Goal: Transaction & Acquisition: Purchase product/service

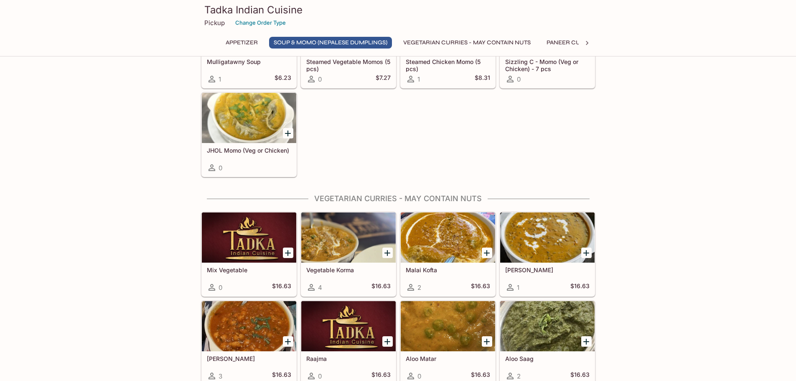
scroll to position [376, 0]
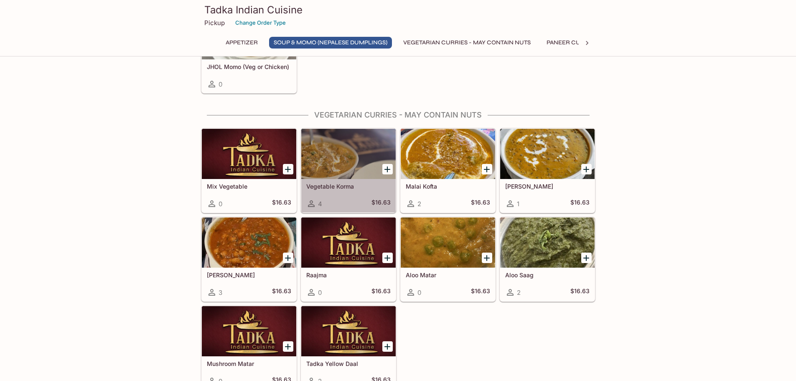
click at [356, 148] on div at bounding box center [348, 154] width 94 height 50
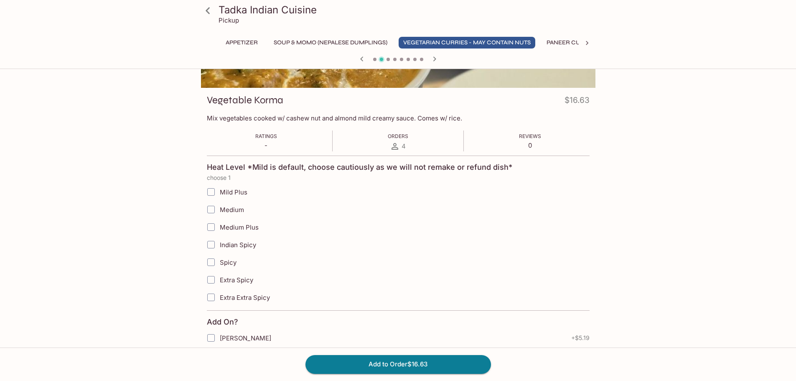
scroll to position [84, 0]
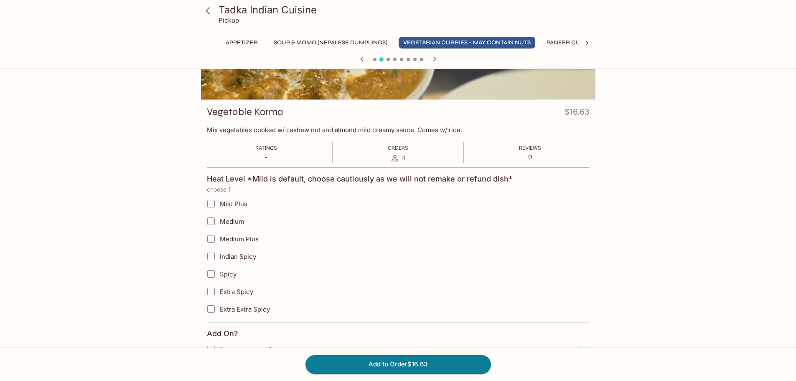
click at [234, 219] on span "Medium" at bounding box center [232, 221] width 24 height 8
click at [219, 219] on input "Medium" at bounding box center [211, 221] width 17 height 17
checkbox input "true"
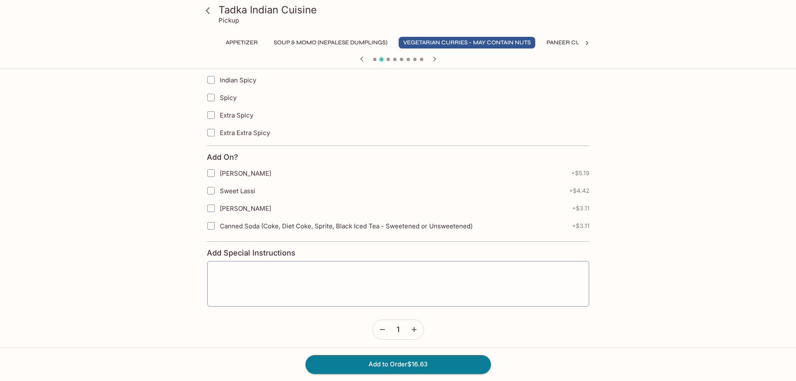
scroll to position [264, 0]
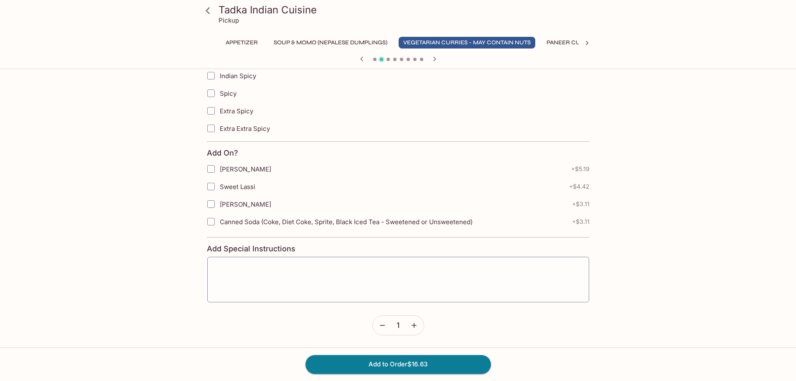
drag, startPoint x: 423, startPoint y: 366, endPoint x: 546, endPoint y: 333, distance: 127.0
click at [423, 364] on button "Add to Order $16.63" at bounding box center [399, 364] width 186 height 18
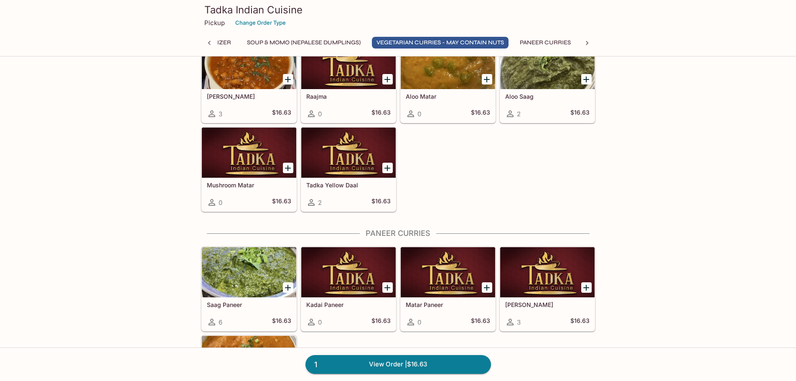
scroll to position [585, 0]
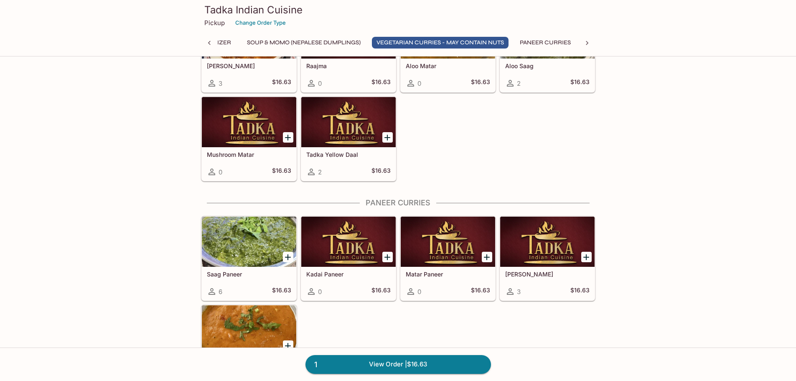
click at [249, 243] on div at bounding box center [249, 242] width 94 height 50
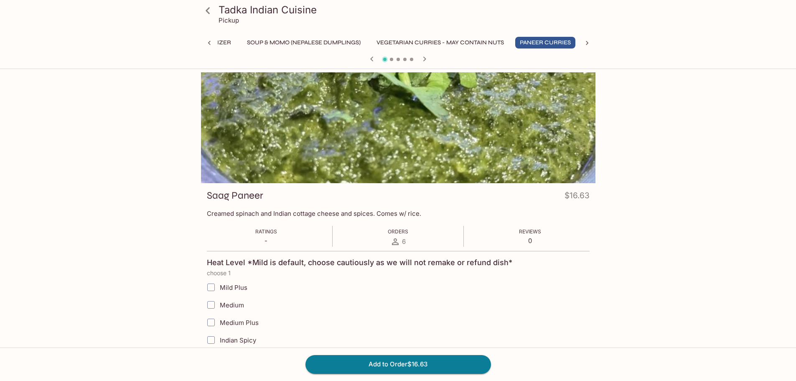
scroll to position [42, 0]
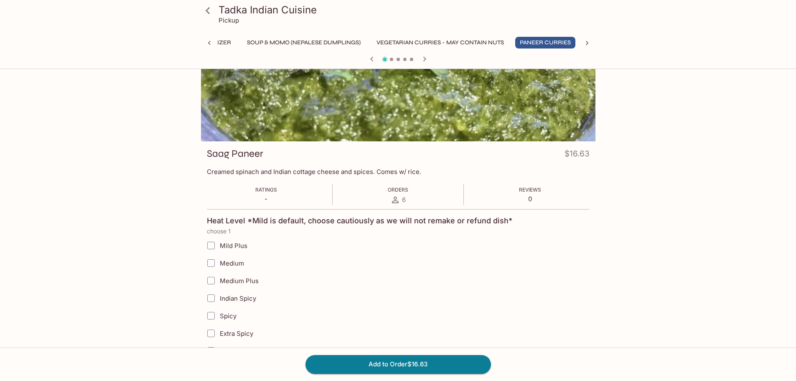
click at [243, 283] on span "Medium Plus" at bounding box center [239, 281] width 39 height 8
click at [219, 283] on input "Medium Plus" at bounding box center [211, 280] width 17 height 17
checkbox input "true"
click at [419, 362] on button "Add to Order $16.63" at bounding box center [399, 364] width 186 height 18
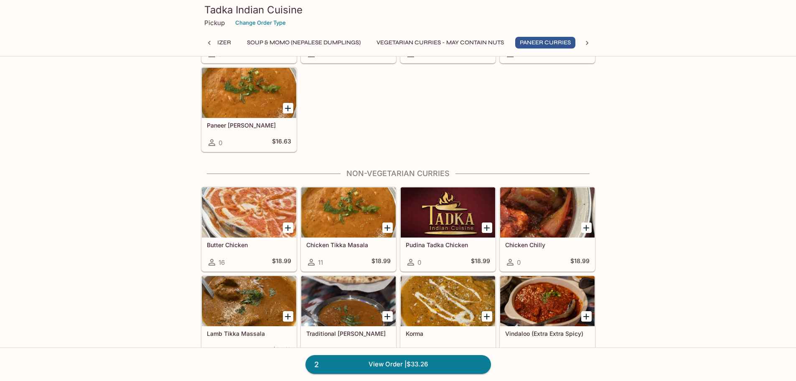
scroll to position [878, 0]
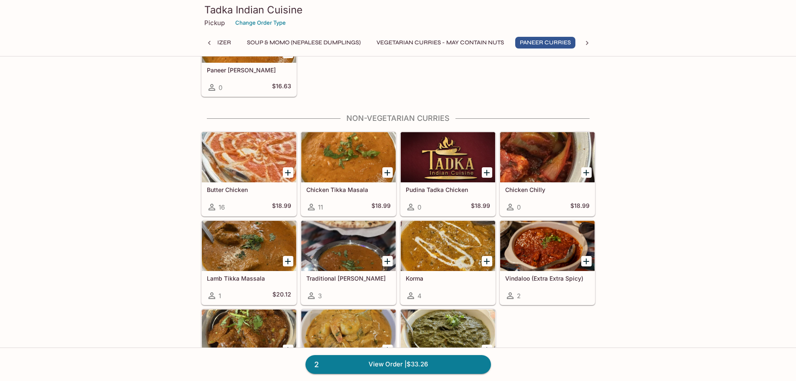
click at [339, 146] on div at bounding box center [348, 157] width 94 height 50
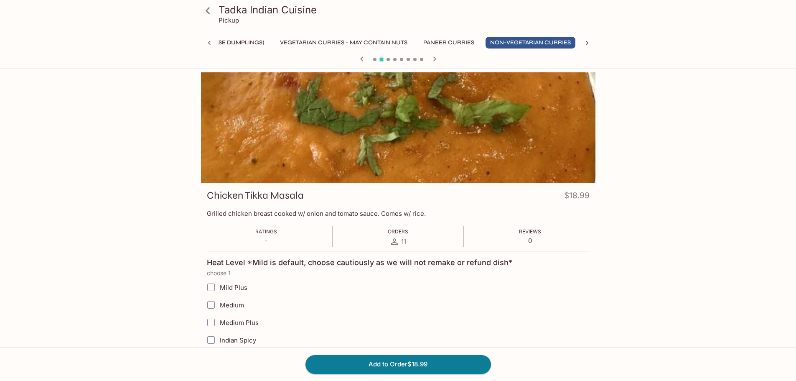
scroll to position [125, 0]
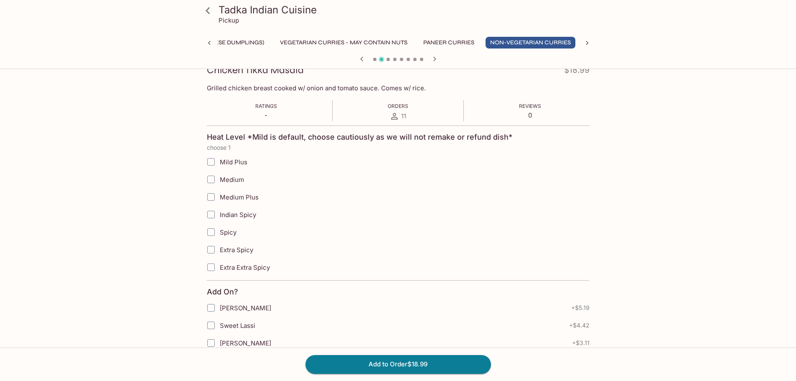
click at [242, 199] on span "Medium Plus" at bounding box center [239, 197] width 39 height 8
click at [219, 199] on input "Medium Plus" at bounding box center [211, 197] width 17 height 17
checkbox input "true"
click at [419, 363] on button "Add to Order $18.99" at bounding box center [399, 364] width 186 height 18
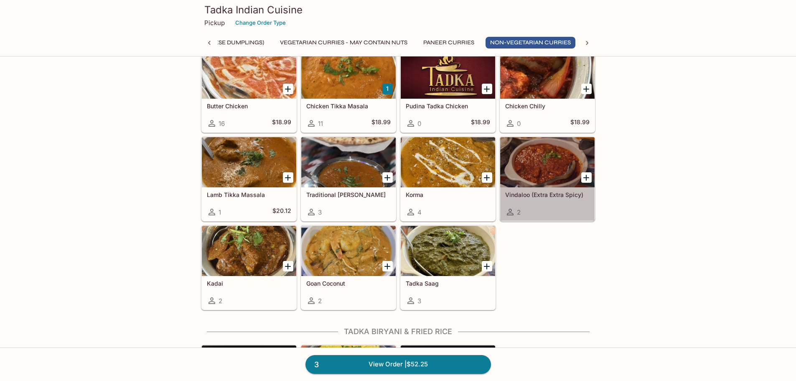
click at [537, 161] on div at bounding box center [547, 162] width 94 height 50
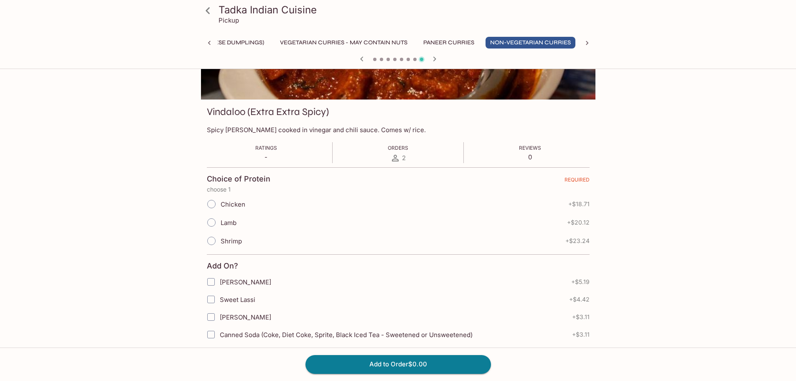
click at [222, 206] on span "Chicken" at bounding box center [233, 204] width 25 height 8
click at [220, 206] on input "Chicken" at bounding box center [212, 204] width 18 height 18
radio input "true"
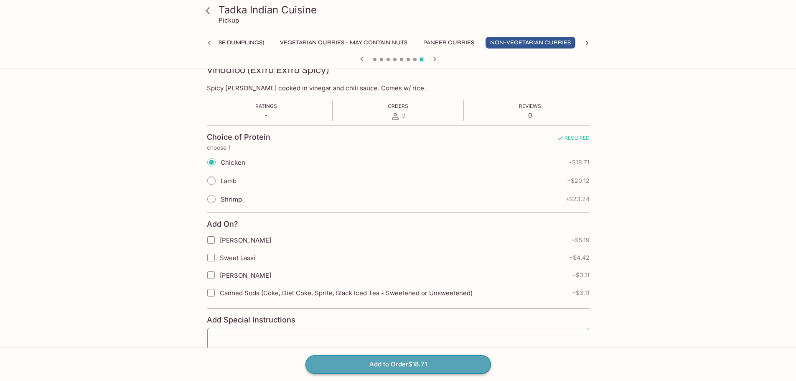
click at [420, 362] on button "Add to Order $18.71" at bounding box center [399, 364] width 186 height 18
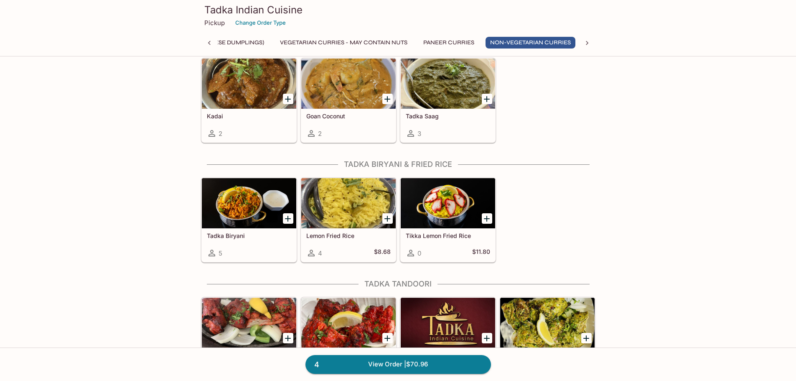
click at [253, 197] on div at bounding box center [249, 203] width 94 height 50
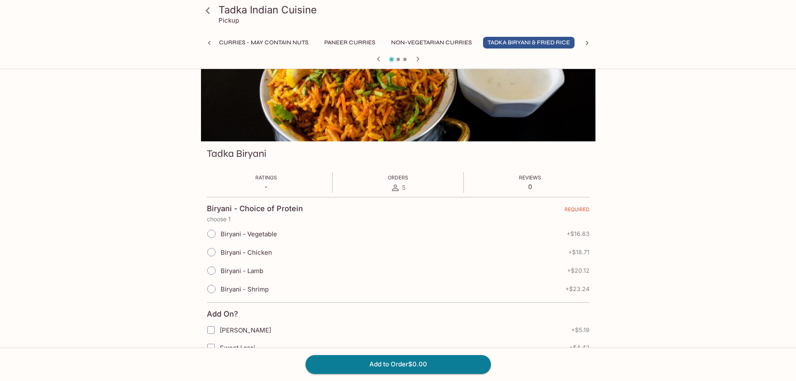
click at [228, 293] on span "Biryani - Shrimp" at bounding box center [245, 289] width 48 height 8
click at [220, 293] on input "Biryani - Shrimp" at bounding box center [212, 289] width 18 height 18
radio input "true"
drag, startPoint x: 420, startPoint y: 367, endPoint x: 448, endPoint y: 357, distance: 29.6
click at [420, 366] on button "Add to Order $23.24" at bounding box center [399, 364] width 186 height 18
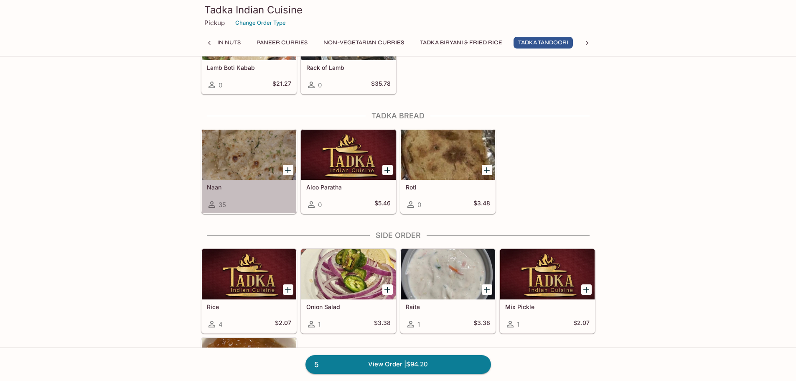
click at [243, 153] on div at bounding box center [249, 155] width 94 height 50
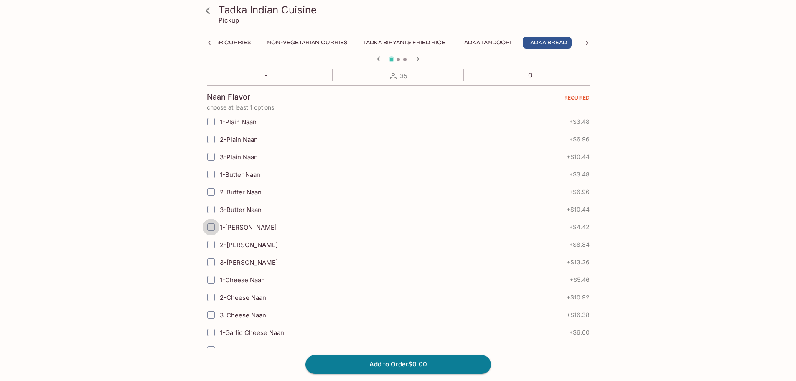
click at [214, 226] on input "1-[PERSON_NAME]" at bounding box center [211, 227] width 17 height 17
checkbox input "true"
click at [219, 263] on span at bounding box center [211, 262] width 18 height 18
click at [219, 263] on input "3-[PERSON_NAME]" at bounding box center [211, 262] width 17 height 17
checkbox input "true"
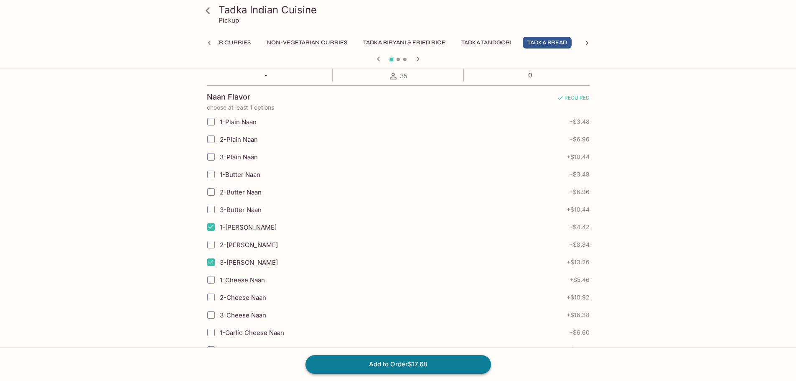
click at [406, 364] on button "Add to Order $17.68" at bounding box center [399, 364] width 186 height 18
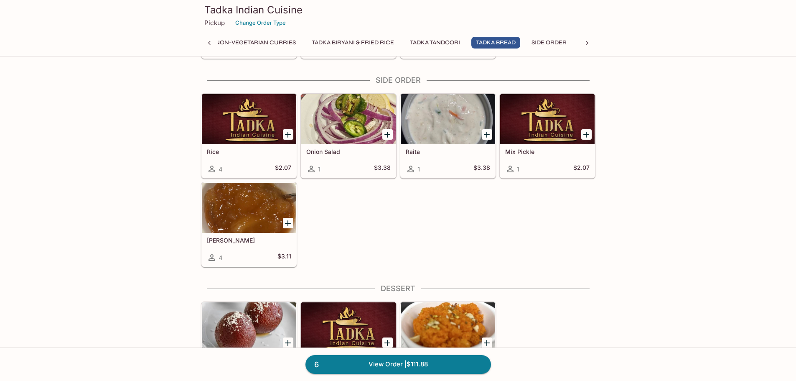
click at [288, 225] on icon "Add Mango Chutney" at bounding box center [288, 223] width 6 height 6
click at [431, 361] on link "7 View Order | $114.99" at bounding box center [399, 364] width 186 height 18
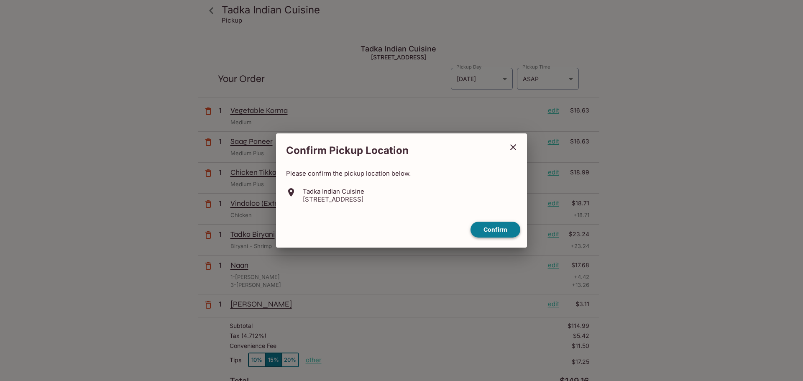
click at [497, 229] on button "Confirm" at bounding box center [495, 230] width 50 height 16
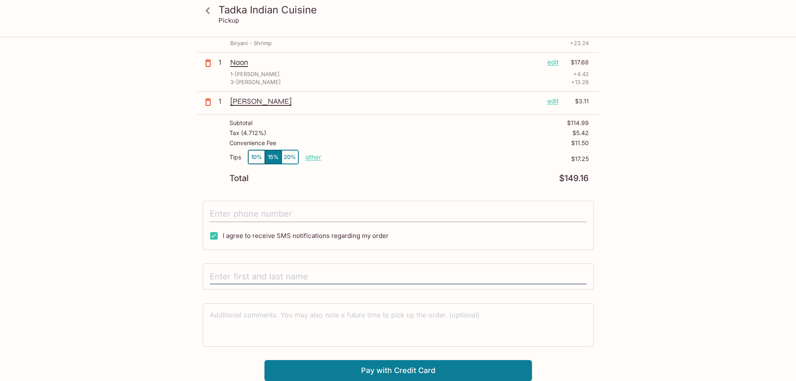
click at [249, 214] on input "tel" at bounding box center [398, 214] width 377 height 16
type input "[PHONE_NUMBER]"
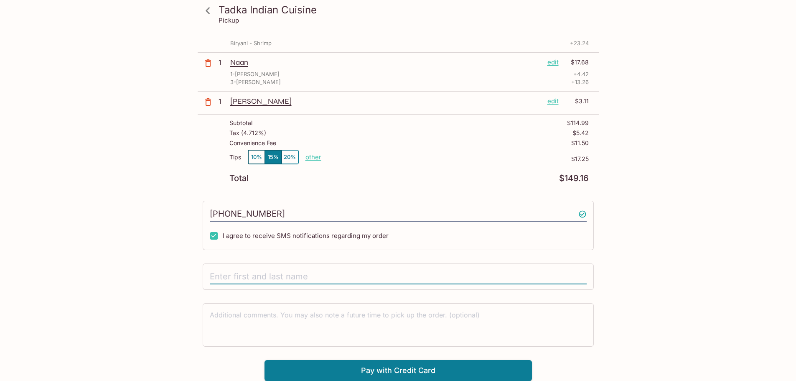
click at [264, 274] on input "text" at bounding box center [398, 277] width 377 height 16
type input "[PERSON_NAME] Mutual"
click at [395, 316] on textarea at bounding box center [398, 324] width 377 height 29
click at [229, 316] on textarea at bounding box center [398, 324] width 377 height 29
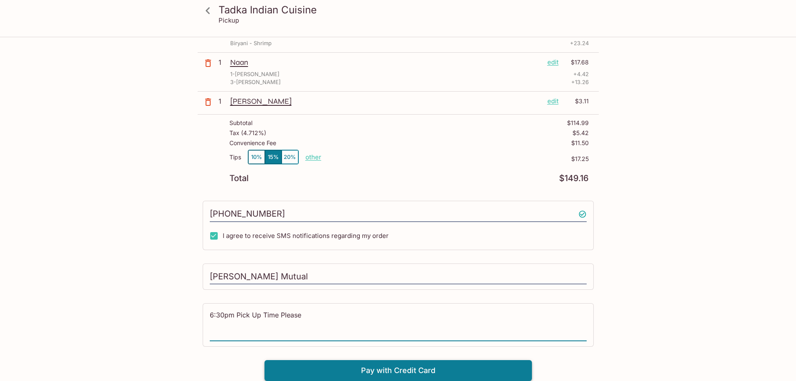
type textarea "6:30pm Pick Up Time Please"
click at [422, 368] on button "Pay with Credit Card" at bounding box center [399, 370] width 268 height 21
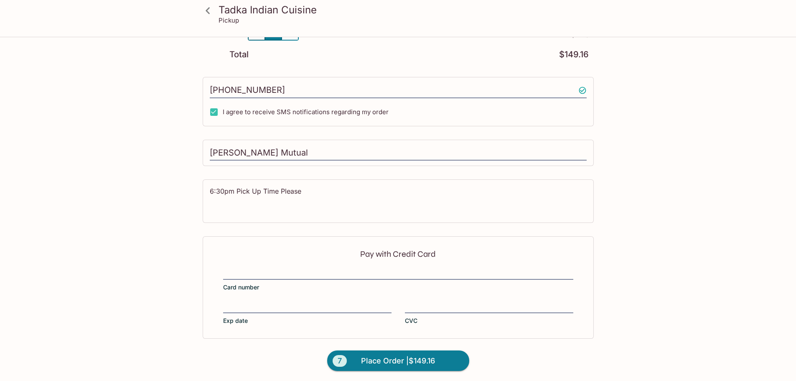
scroll to position [328, 0]
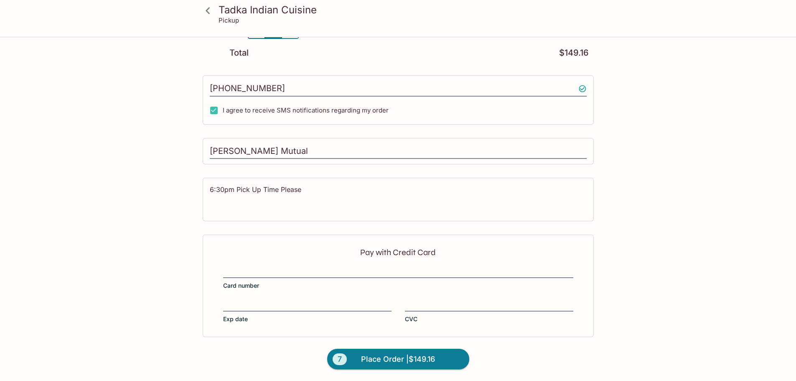
click at [264, 265] on div "Pay with Credit Card Card number Exp date CVC" at bounding box center [398, 286] width 391 height 102
click at [406, 359] on span "Place Order | $149.16" at bounding box center [398, 358] width 74 height 13
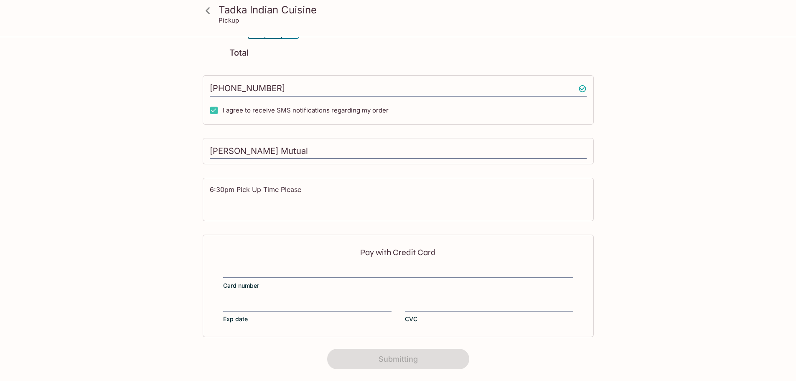
scroll to position [105, 0]
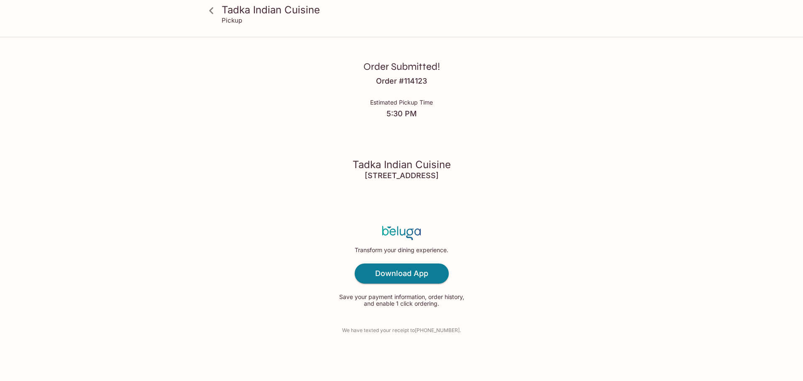
click at [383, 165] on h3 "Tadka Indian Cuisine" at bounding box center [401, 164] width 98 height 13
click at [572, 170] on div "Order Submitted! Order # 114123 Estimated Pickup Time 5:30 PM Tadka Indian Cuis…" at bounding box center [401, 190] width 535 height 381
click at [401, 82] on h4 "Order # 114123" at bounding box center [401, 81] width 51 height 9
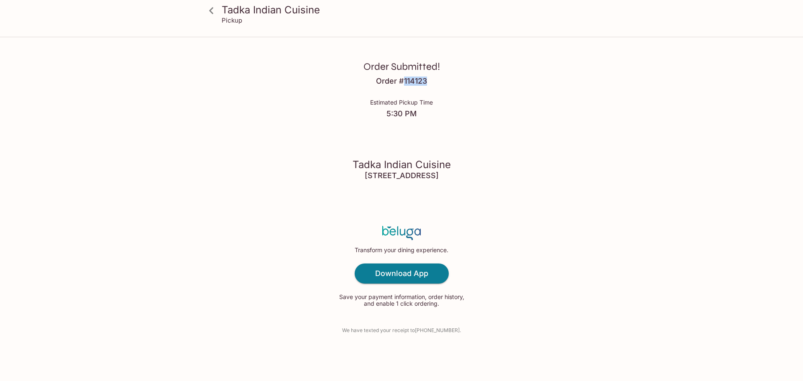
click at [401, 82] on h4 "Order # 114123" at bounding box center [401, 81] width 51 height 9
click at [394, 114] on h4 "5:30 PM" at bounding box center [401, 113] width 63 height 9
click at [418, 74] on div "Order Submitted! Order # 114123 Estimated Pickup Time 5:30 PM Tadka Indian Cuis…" at bounding box center [401, 190] width 535 height 381
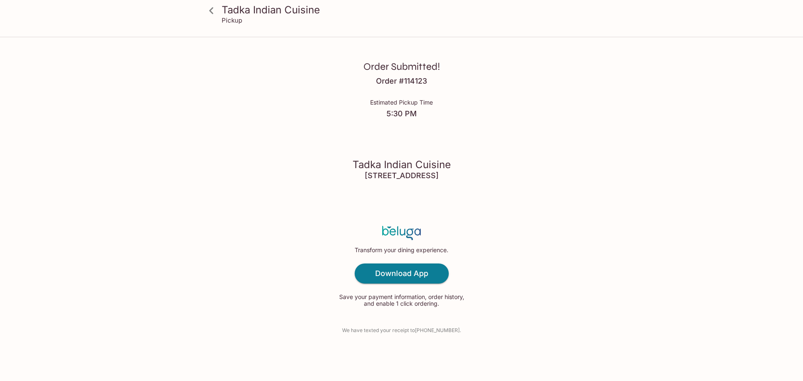
click at [417, 81] on h4 "Order # 114123" at bounding box center [401, 81] width 51 height 9
drag, startPoint x: 508, startPoint y: 92, endPoint x: 512, endPoint y: 88, distance: 5.9
click at [512, 88] on div "Order Submitted! Order # 114123 Estimated Pickup Time 5:30 PM Tadka Indian Cuis…" at bounding box center [401, 190] width 535 height 381
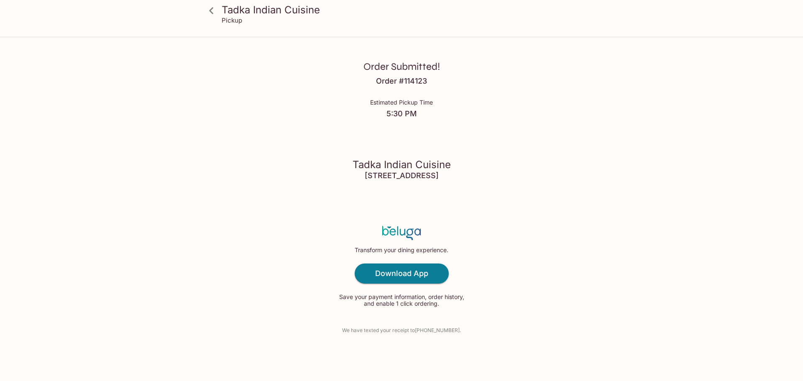
click at [413, 83] on h4 "Order # 114123" at bounding box center [401, 81] width 51 height 9
drag, startPoint x: 413, startPoint y: 83, endPoint x: 457, endPoint y: 79, distance: 43.3
click at [457, 79] on div "Order Submitted! Order # 114123 Estimated Pickup Time 5:30 PM Tadka Indian Cuis…" at bounding box center [401, 190] width 535 height 381
click at [528, 87] on div "Order Submitted! Order # 114123 Estimated Pickup Time 5:30 PM Tadka Indian Cuis…" at bounding box center [401, 190] width 535 height 381
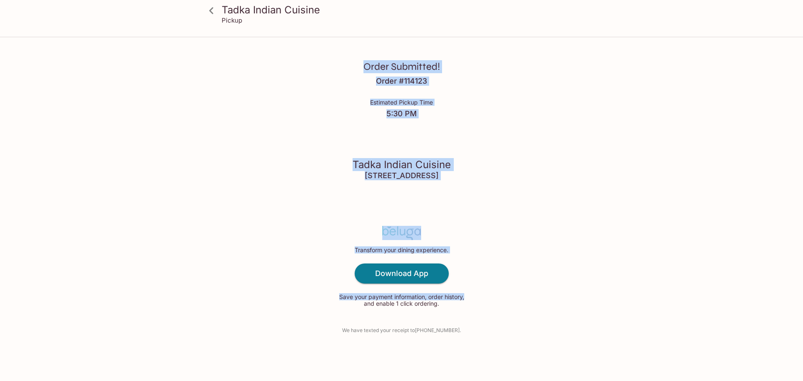
drag, startPoint x: 366, startPoint y: 65, endPoint x: 551, endPoint y: 263, distance: 271.8
click at [550, 263] on div "Order Submitted! Order # 114123 Estimated Pickup Time 5:30 PM Tadka Indian Cuis…" at bounding box center [401, 190] width 535 height 381
click at [636, 241] on div "Order Submitted! Order # 114123 Estimated Pickup Time 5:30 PM Tadka Indian Cuis…" at bounding box center [401, 190] width 535 height 381
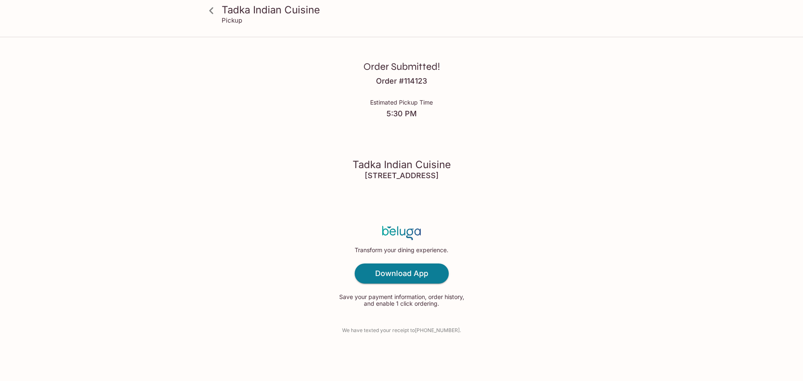
click at [395, 114] on h4 "5:30 PM" at bounding box center [401, 113] width 63 height 9
click at [395, 115] on h4 "5:30 PM" at bounding box center [401, 113] width 63 height 9
drag, startPoint x: 307, startPoint y: 11, endPoint x: 223, endPoint y: 8, distance: 84.5
click at [223, 8] on h3 "Tadka Indian Cuisine" at bounding box center [409, 9] width 374 height 13
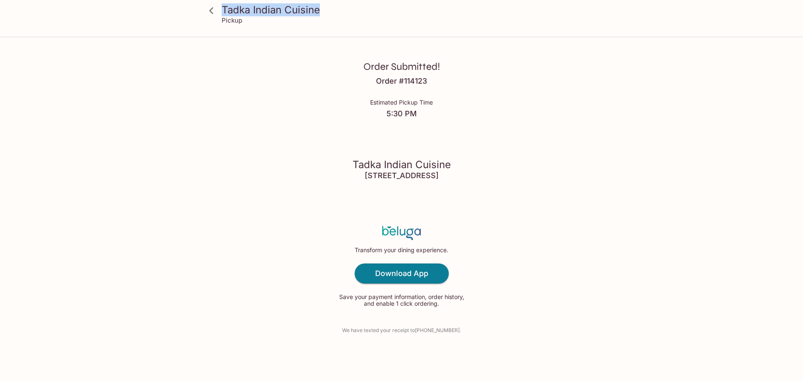
copy h3 "Tadka Indian Cuisine"
